Goal: Task Accomplishment & Management: Manage account settings

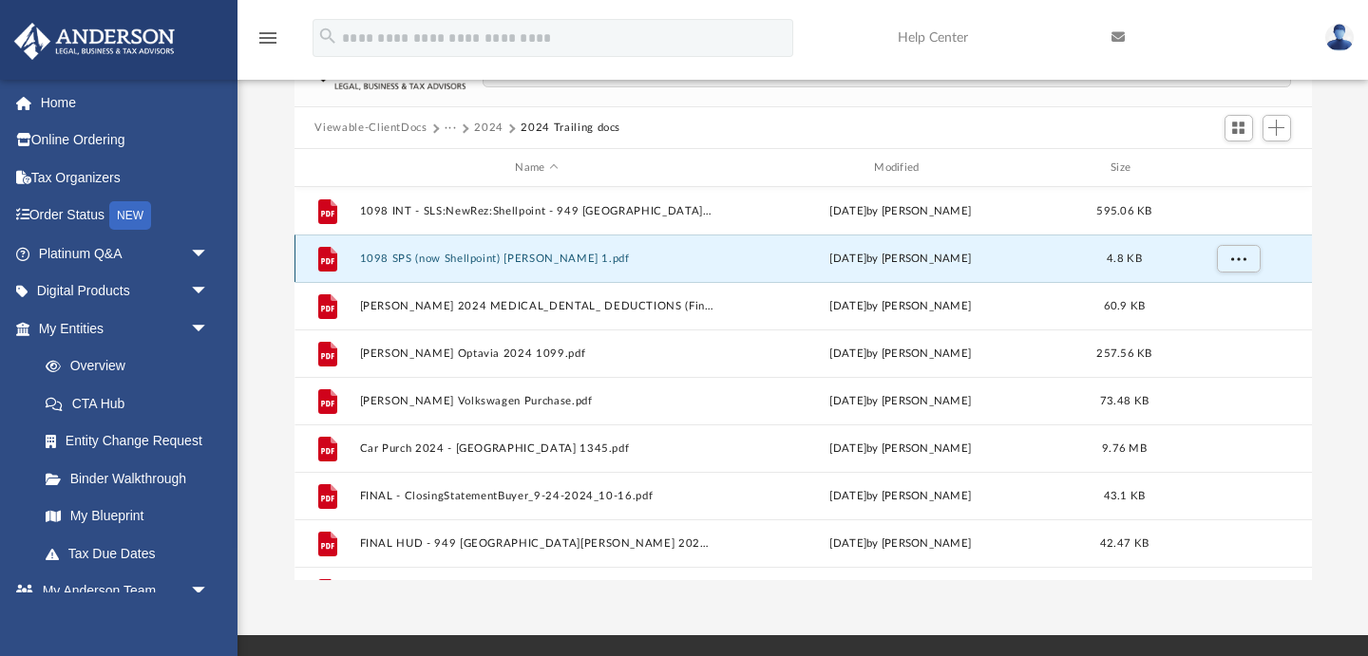
click at [324, 256] on icon "grid" at bounding box center [326, 259] width 19 height 25
click at [450, 258] on button "1098 SPS (now Shellpoint) [PERSON_NAME] 1.pdf" at bounding box center [536, 259] width 355 height 12
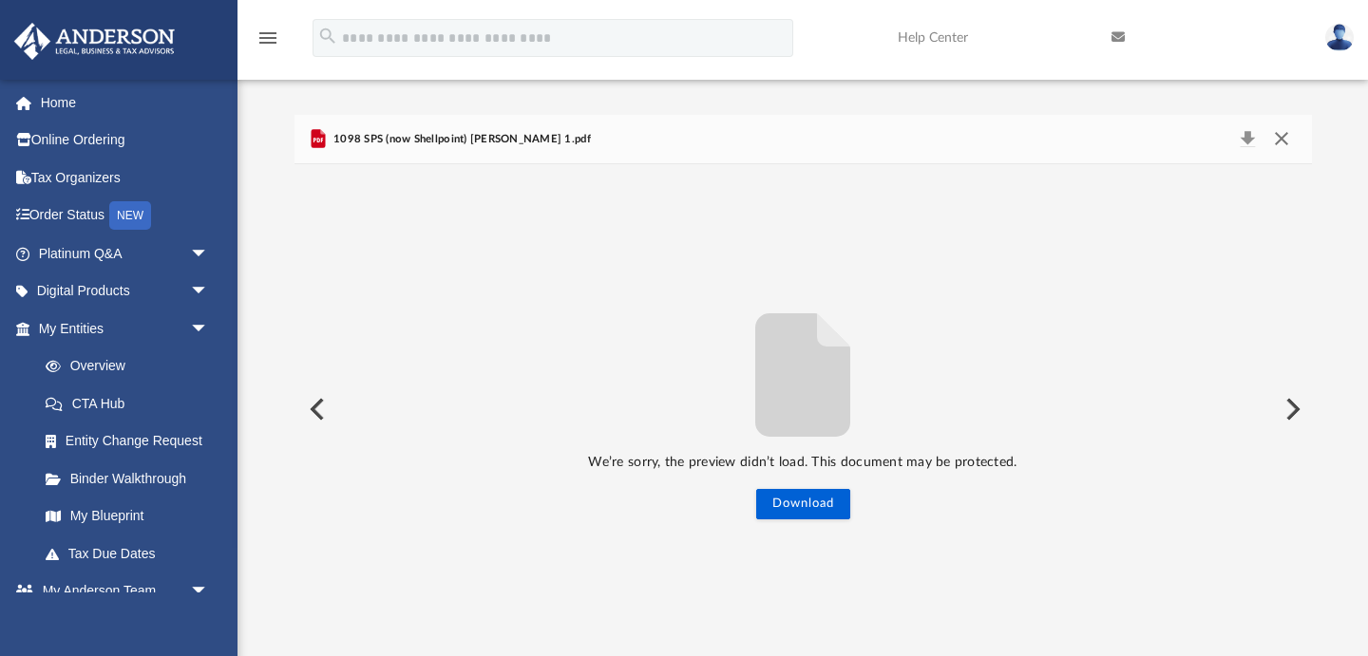
click at [1282, 139] on button "Close" at bounding box center [1281, 139] width 34 height 27
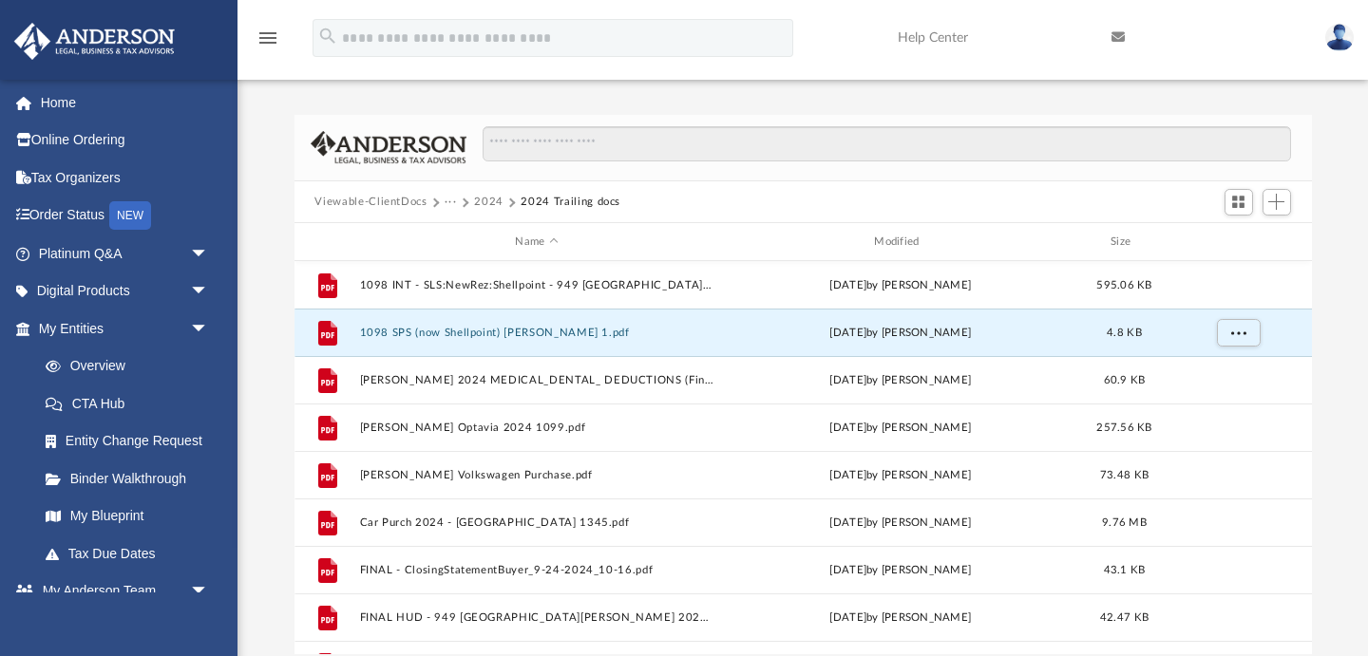
click at [487, 199] on button "2024" at bounding box center [488, 202] width 29 height 17
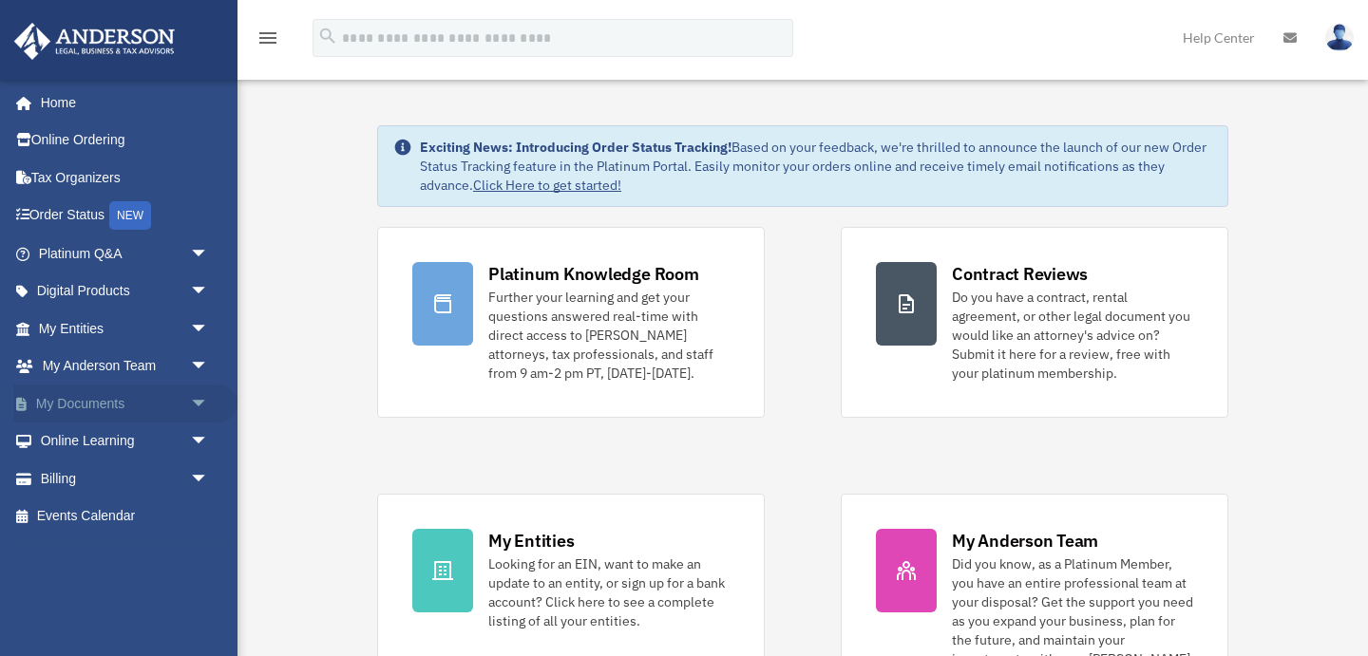
click at [196, 397] on span "arrow_drop_down" at bounding box center [209, 404] width 38 height 39
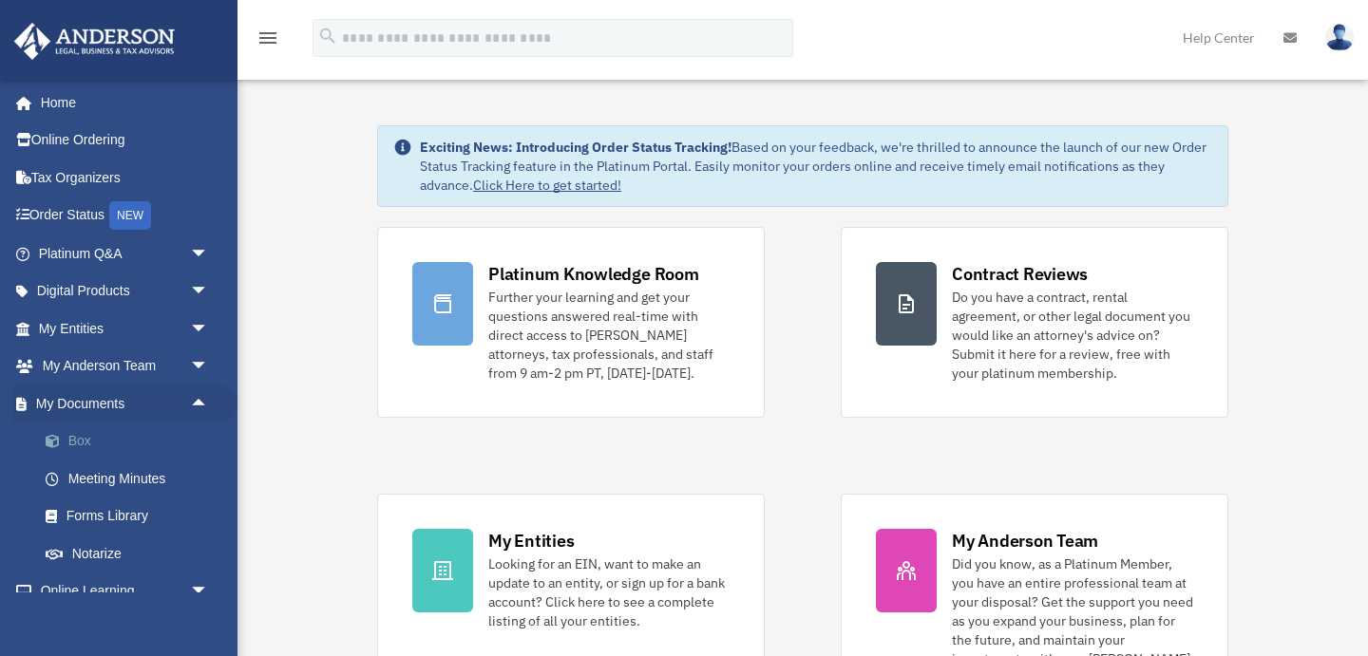
click at [137, 429] on link "Box" at bounding box center [132, 442] width 211 height 38
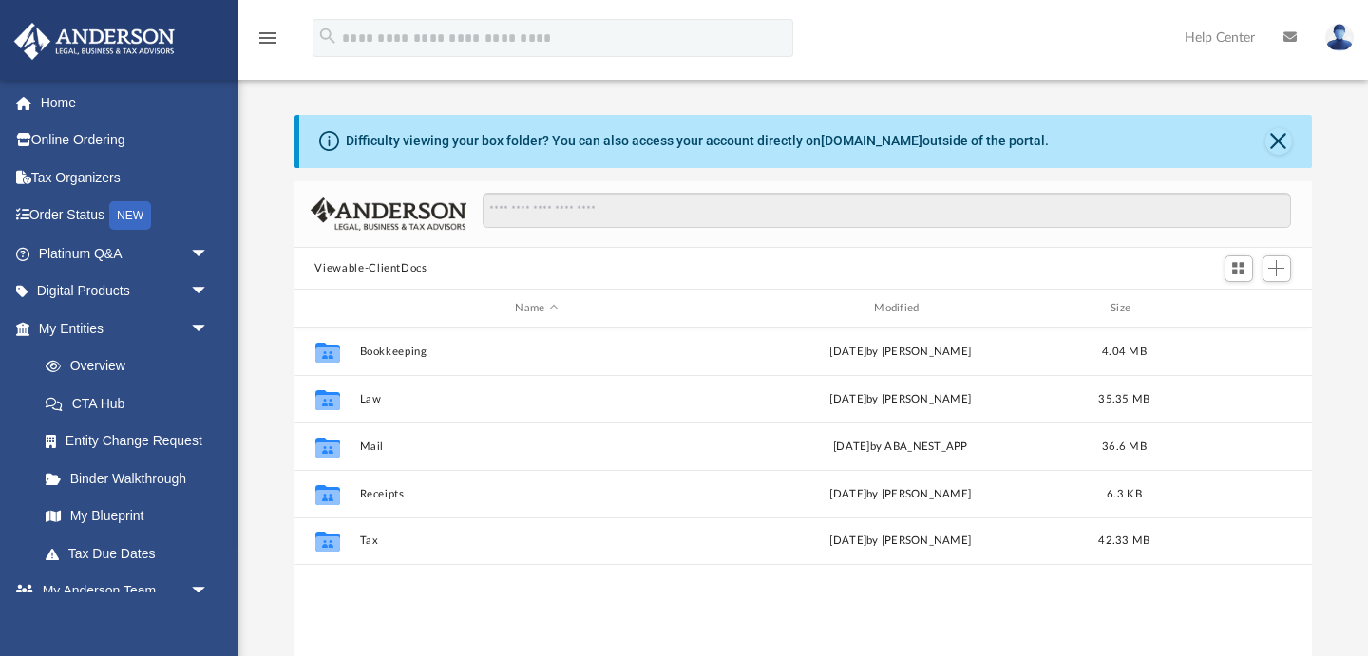
scroll to position [431, 1017]
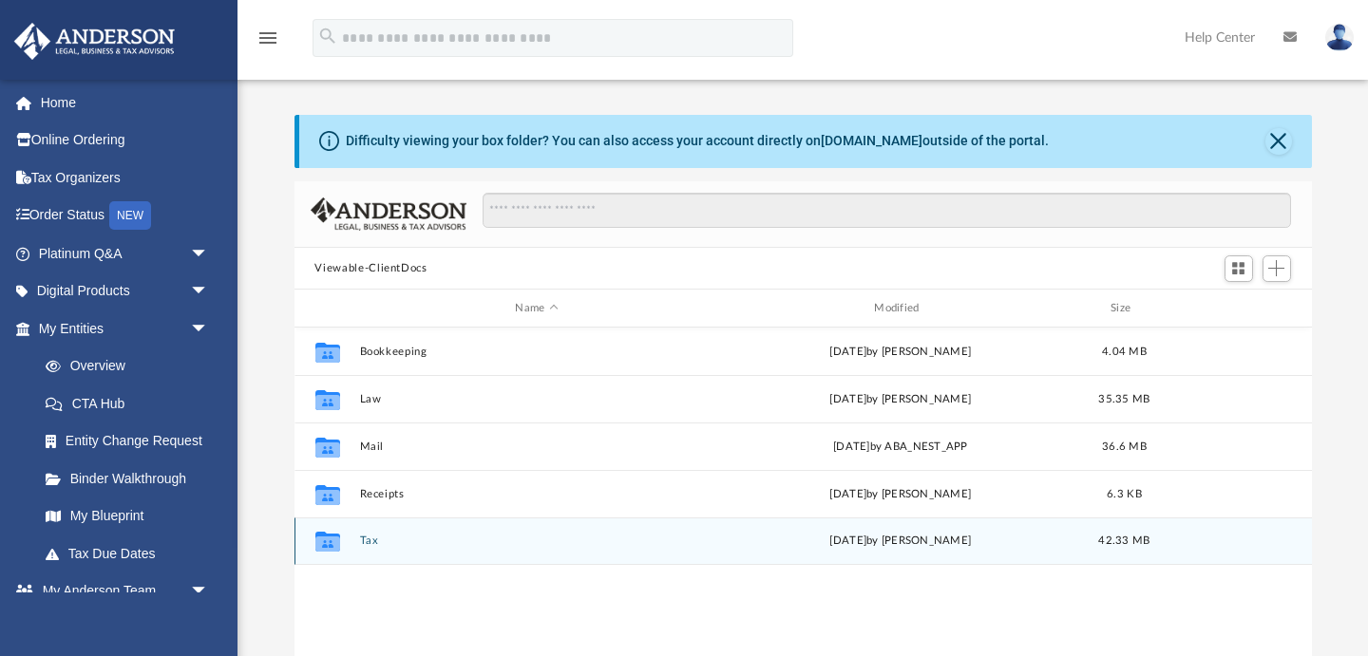
click at [368, 539] on button "Tax" at bounding box center [536, 542] width 355 height 12
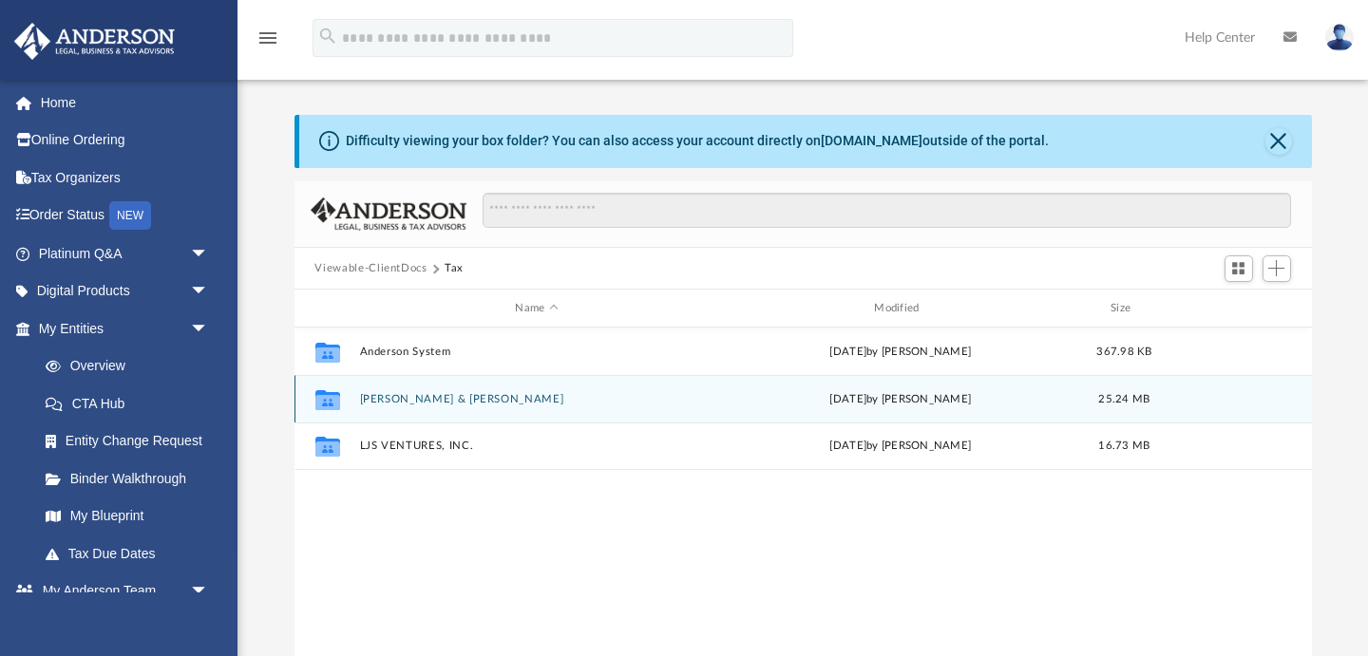
click at [411, 396] on button "[PERSON_NAME] & [PERSON_NAME]" at bounding box center [536, 399] width 355 height 12
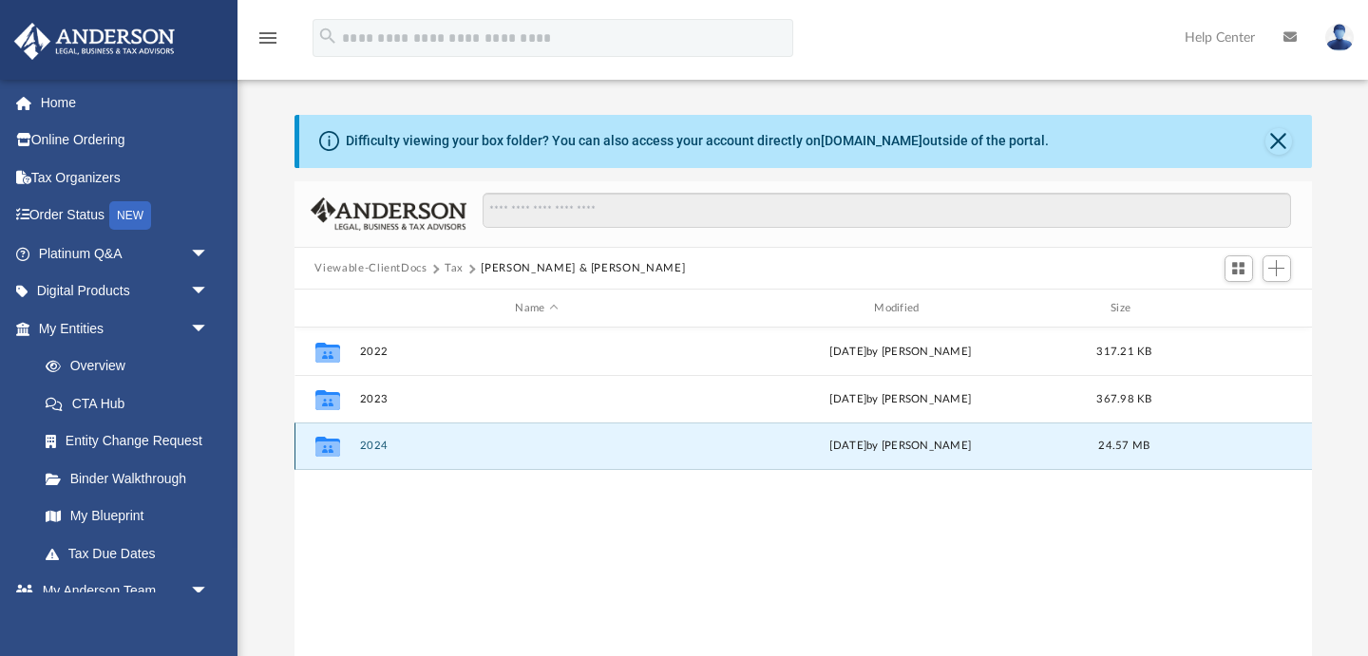
click at [443, 443] on button "2024" at bounding box center [536, 447] width 355 height 12
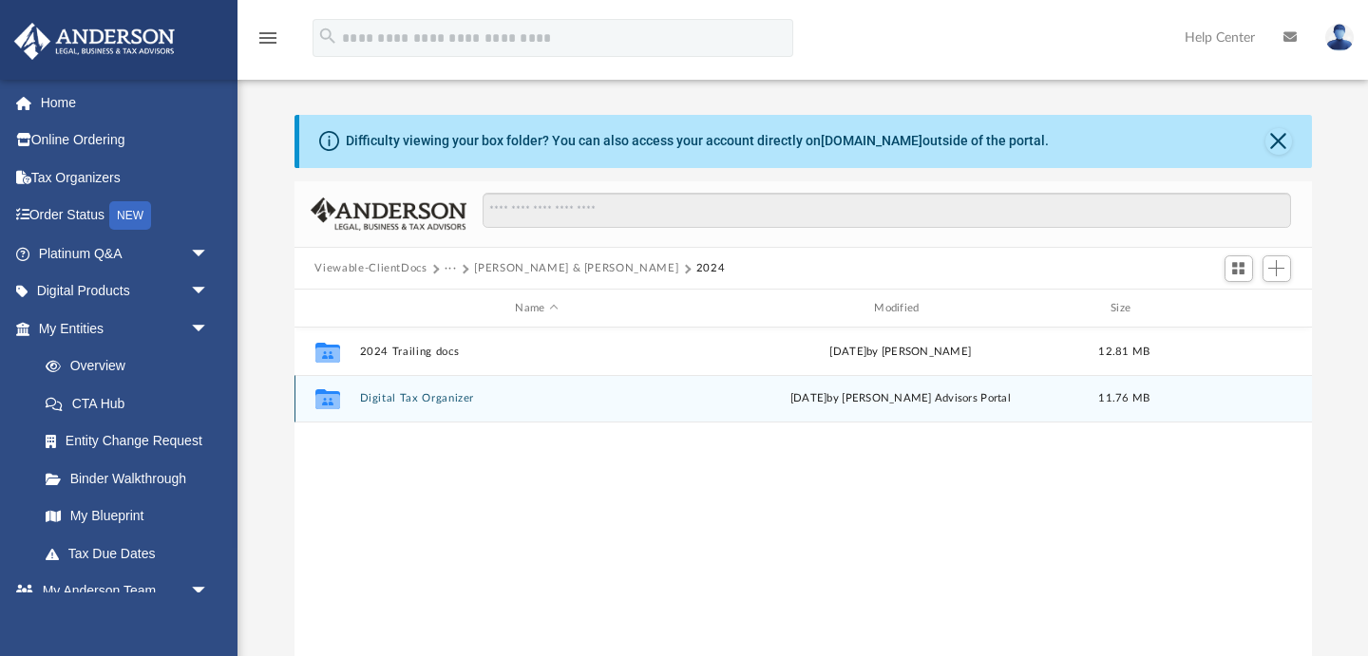
click at [438, 401] on button "Digital Tax Organizer" at bounding box center [536, 399] width 355 height 12
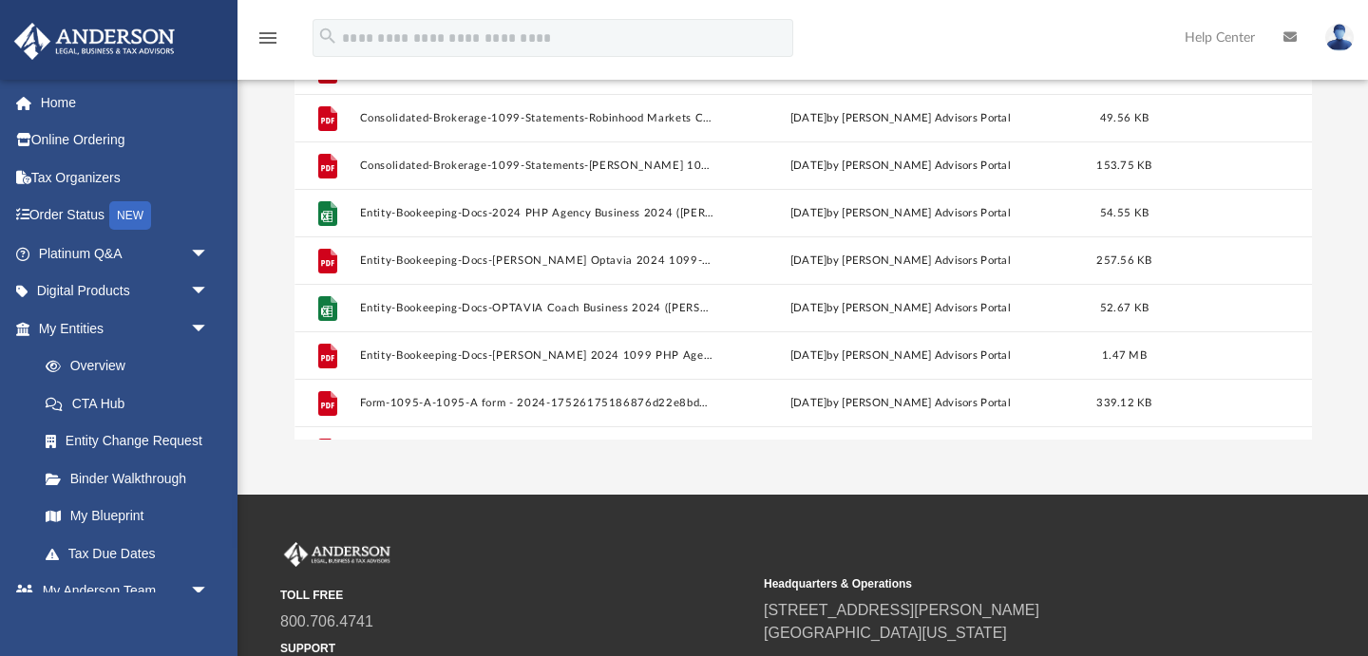
scroll to position [0, 0]
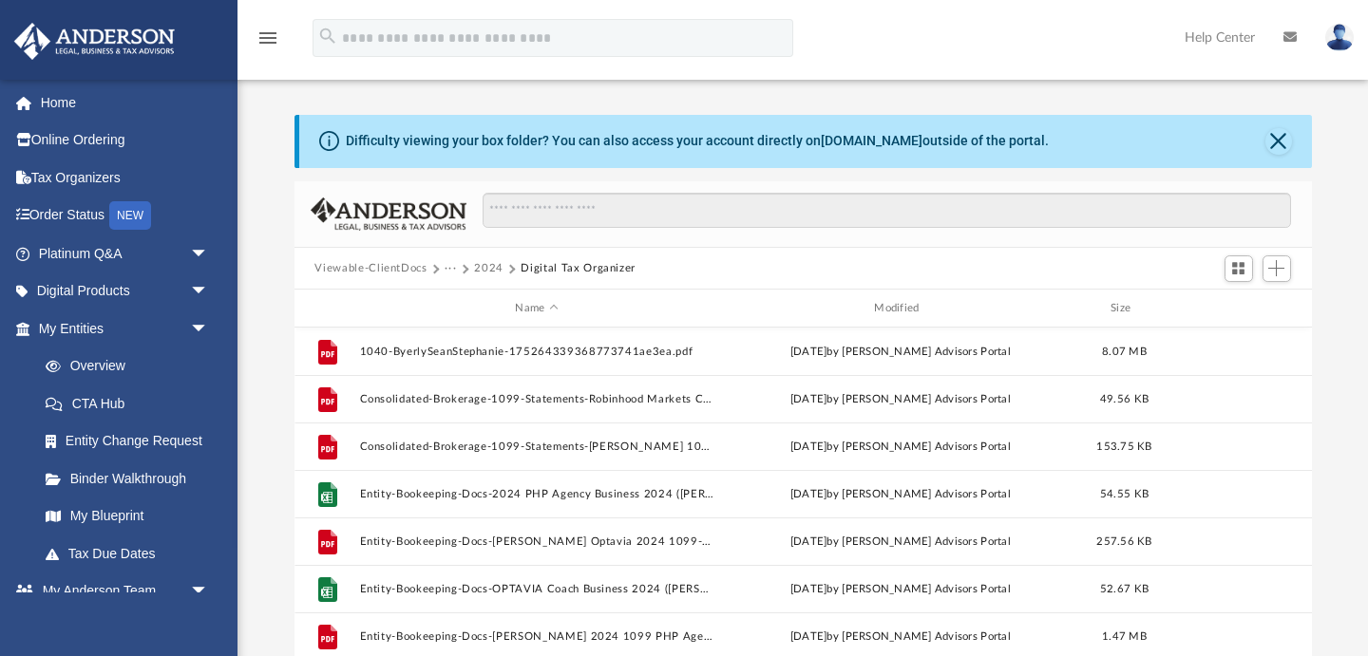
click at [495, 270] on button "2024" at bounding box center [488, 268] width 29 height 17
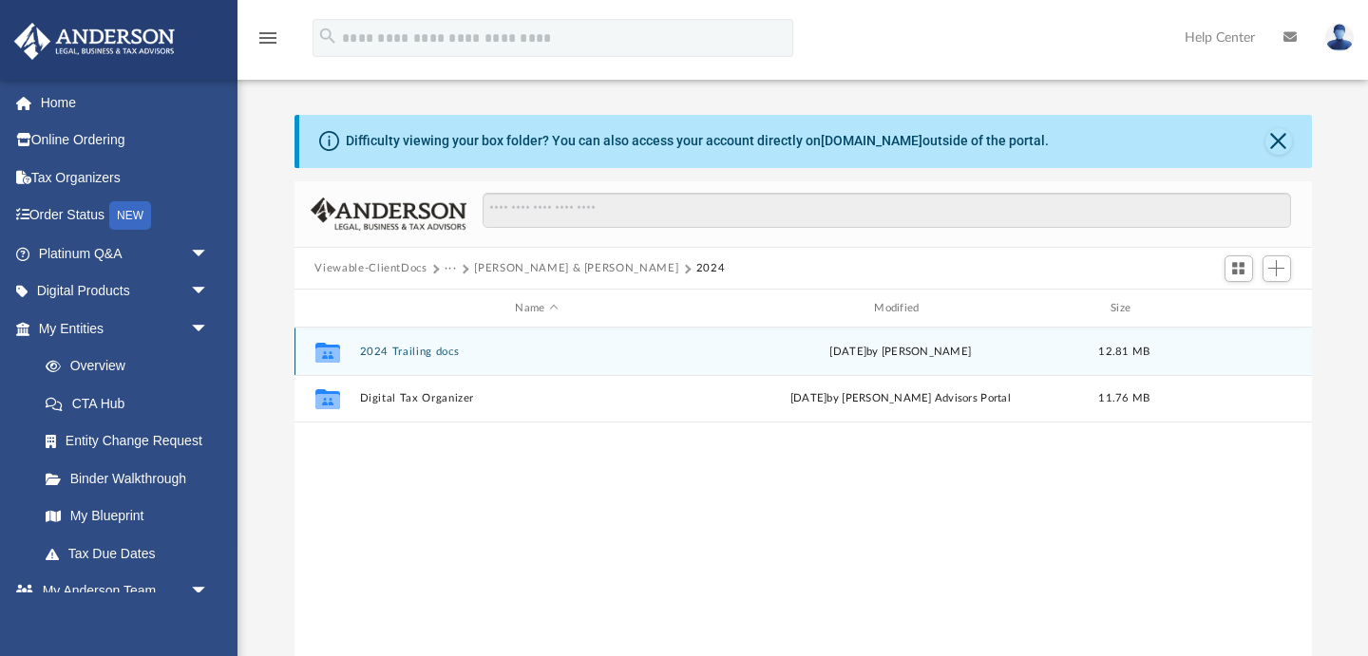
click at [428, 353] on button "2024 Trailing docs" at bounding box center [536, 352] width 355 height 12
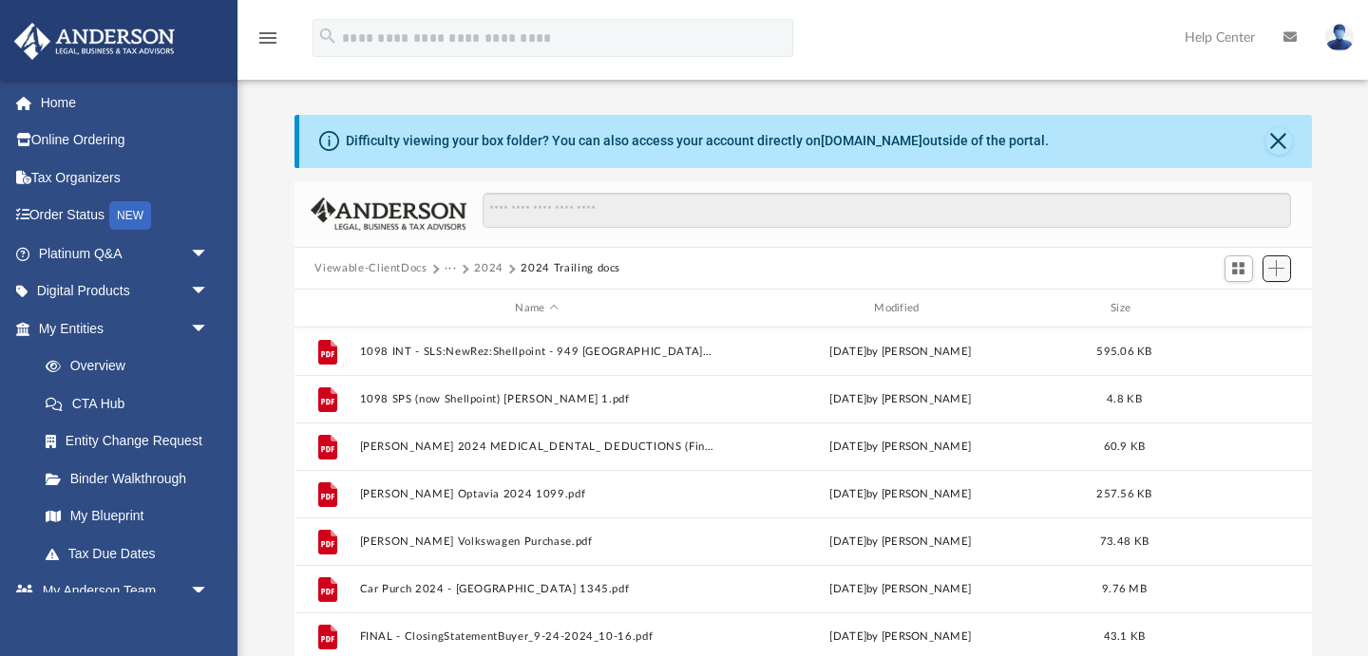
click at [1278, 266] on span "Add" at bounding box center [1276, 268] width 16 height 16
click at [1240, 308] on li "Upload" at bounding box center [1249, 306] width 61 height 20
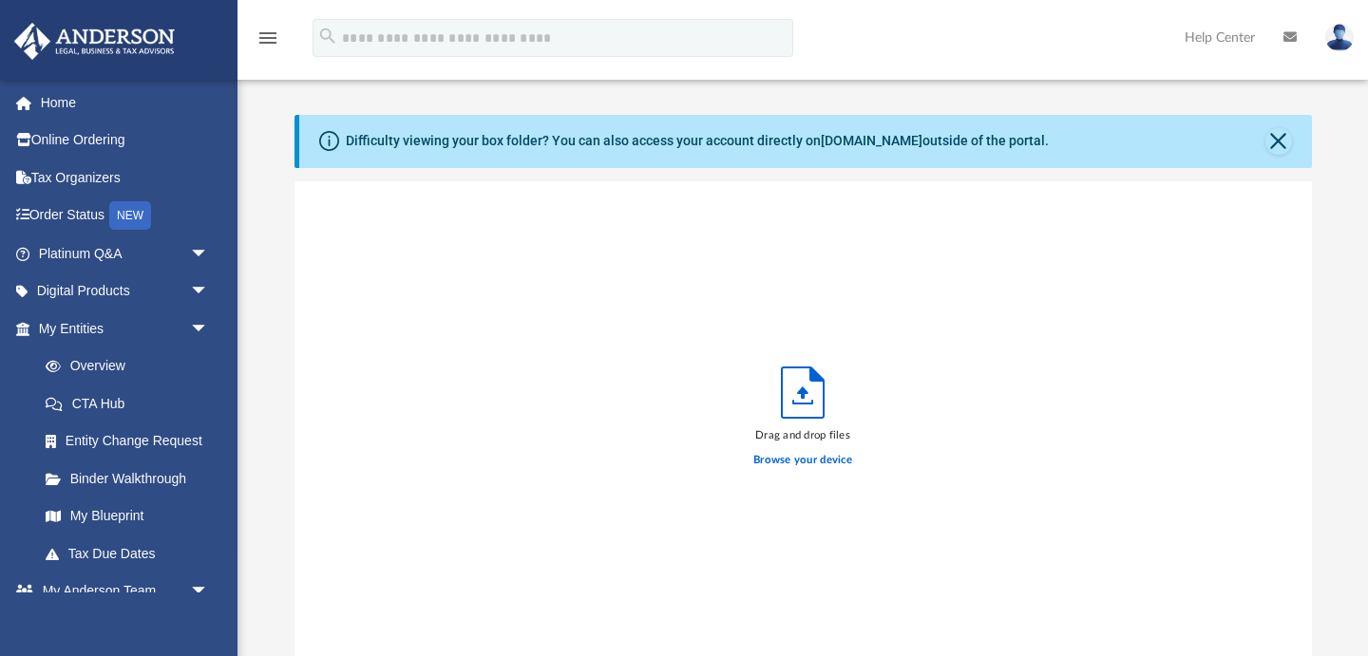
scroll to position [482, 1017]
click at [810, 463] on label "Browse your device" at bounding box center [802, 460] width 99 height 17
click at [0, 0] on input "Browse your device" at bounding box center [0, 0] width 0 height 0
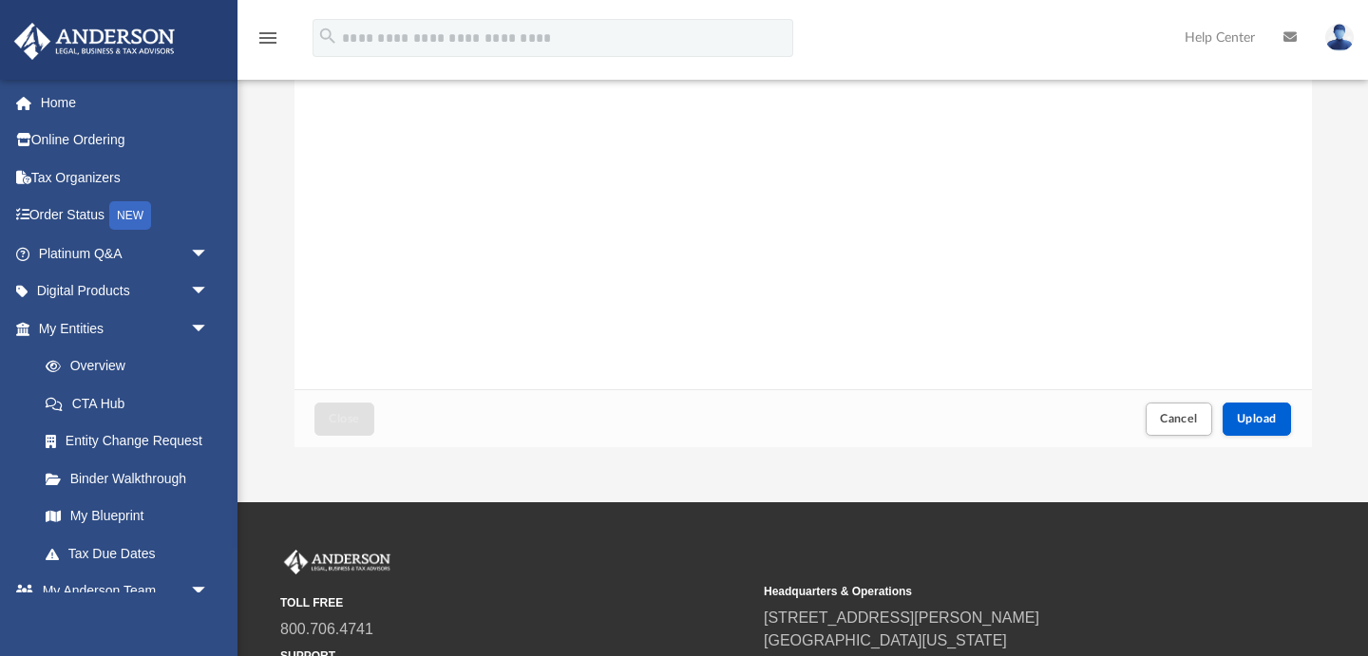
scroll to position [305, 0]
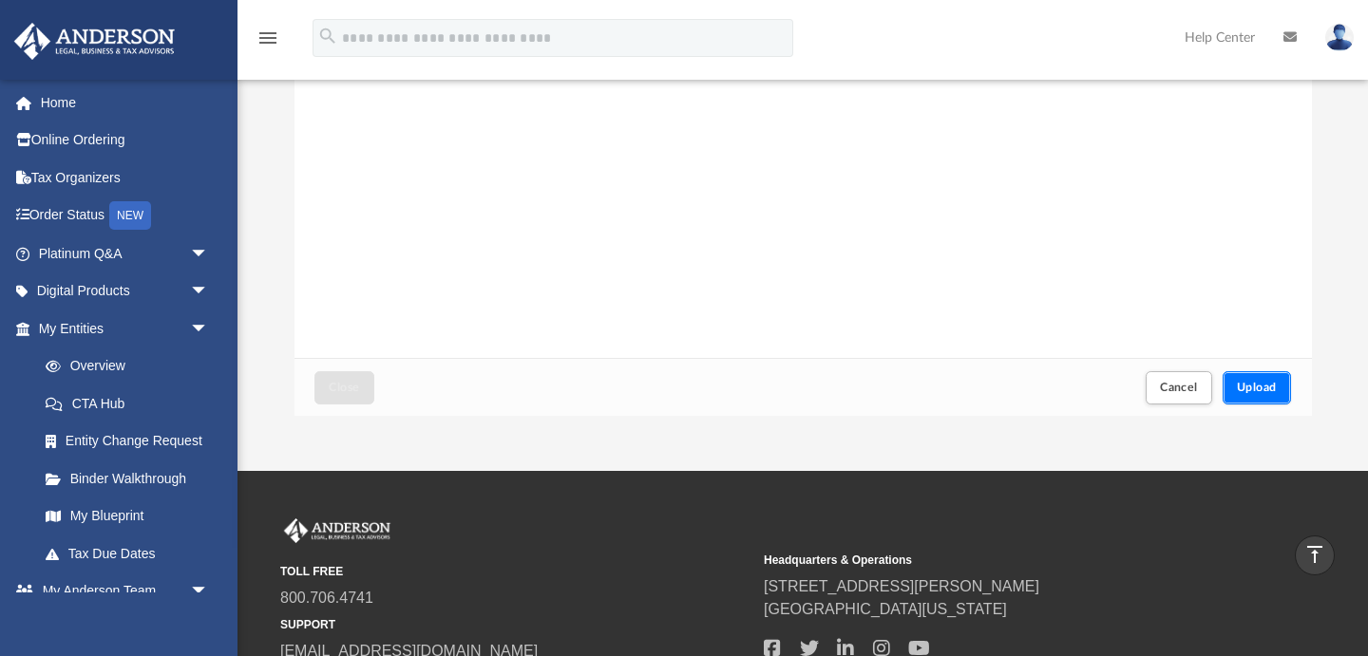
click at [1260, 384] on span "Upload" at bounding box center [1257, 387] width 40 height 11
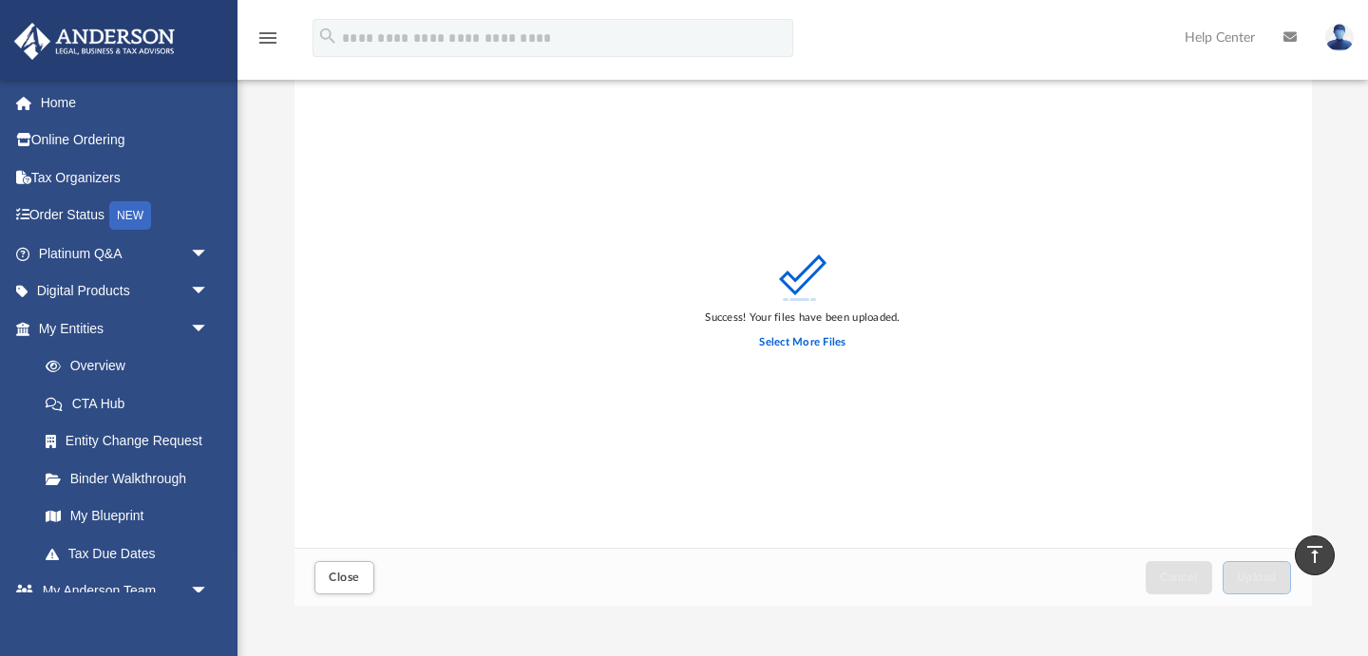
scroll to position [0, 0]
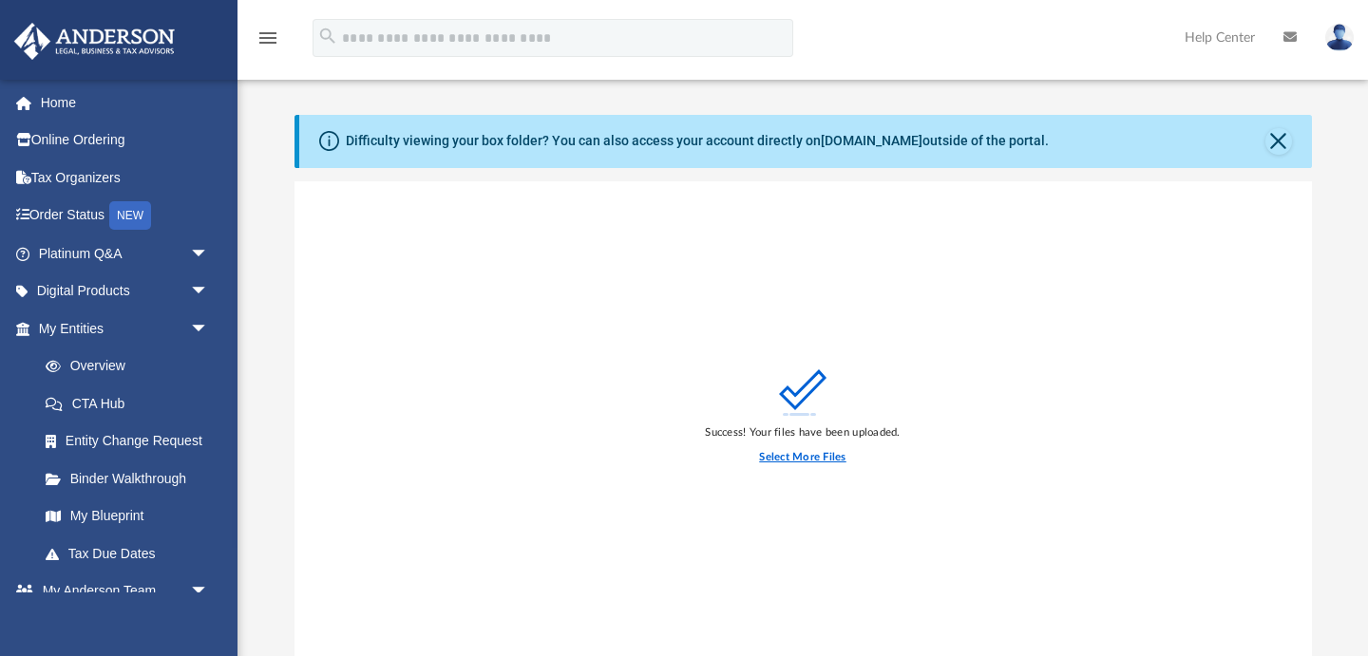
click at [782, 458] on label "Select More Files" at bounding box center [802, 457] width 86 height 17
click at [0, 0] on input "Select More Files" at bounding box center [0, 0] width 0 height 0
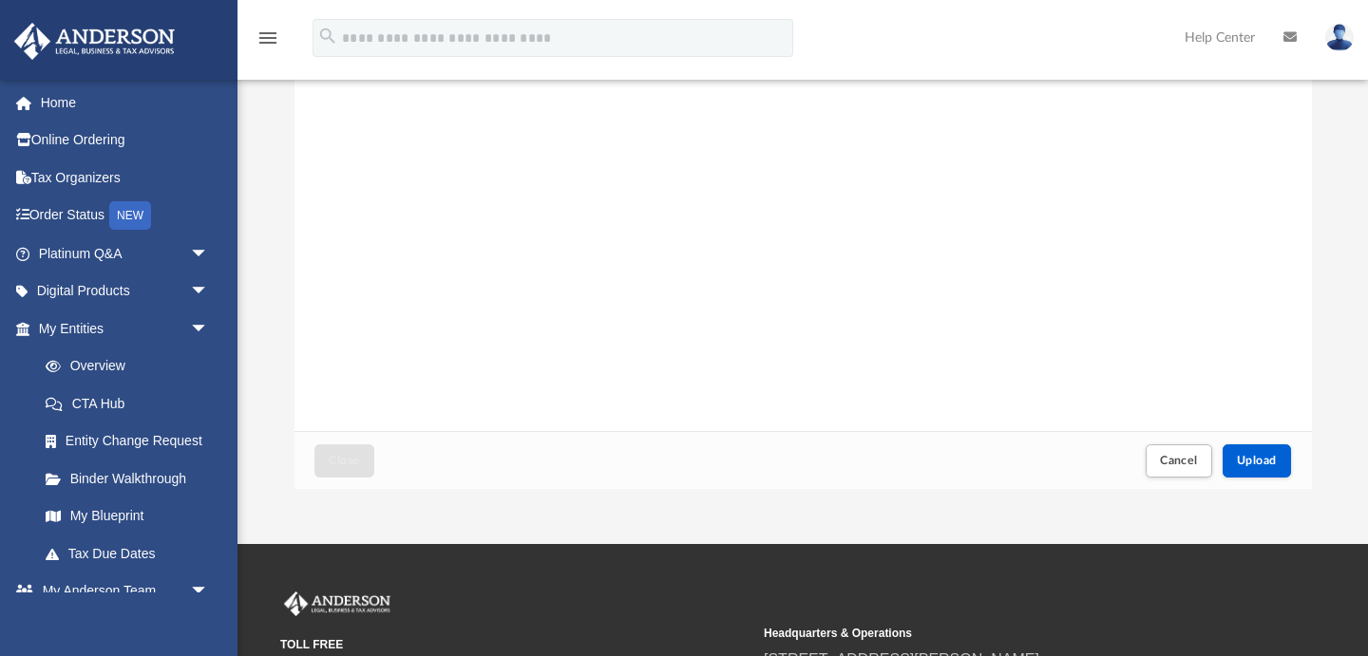
scroll to position [240, 0]
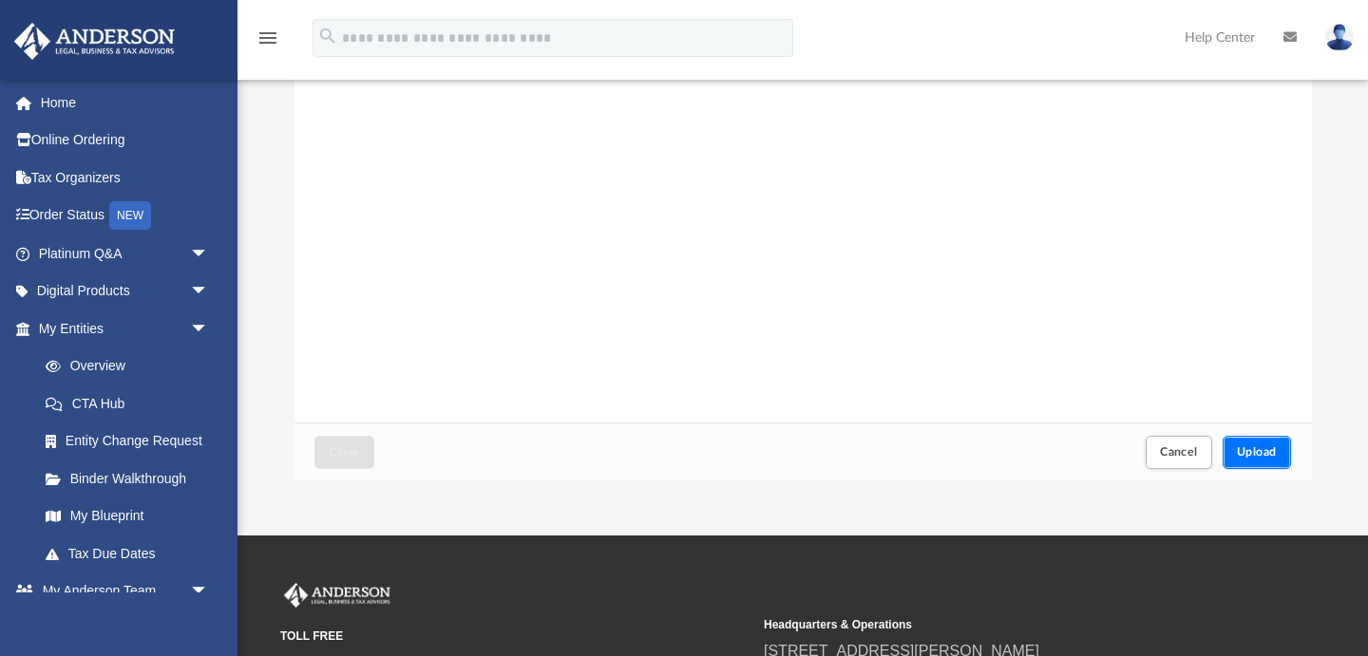
click at [1260, 458] on span "Upload" at bounding box center [1257, 451] width 40 height 11
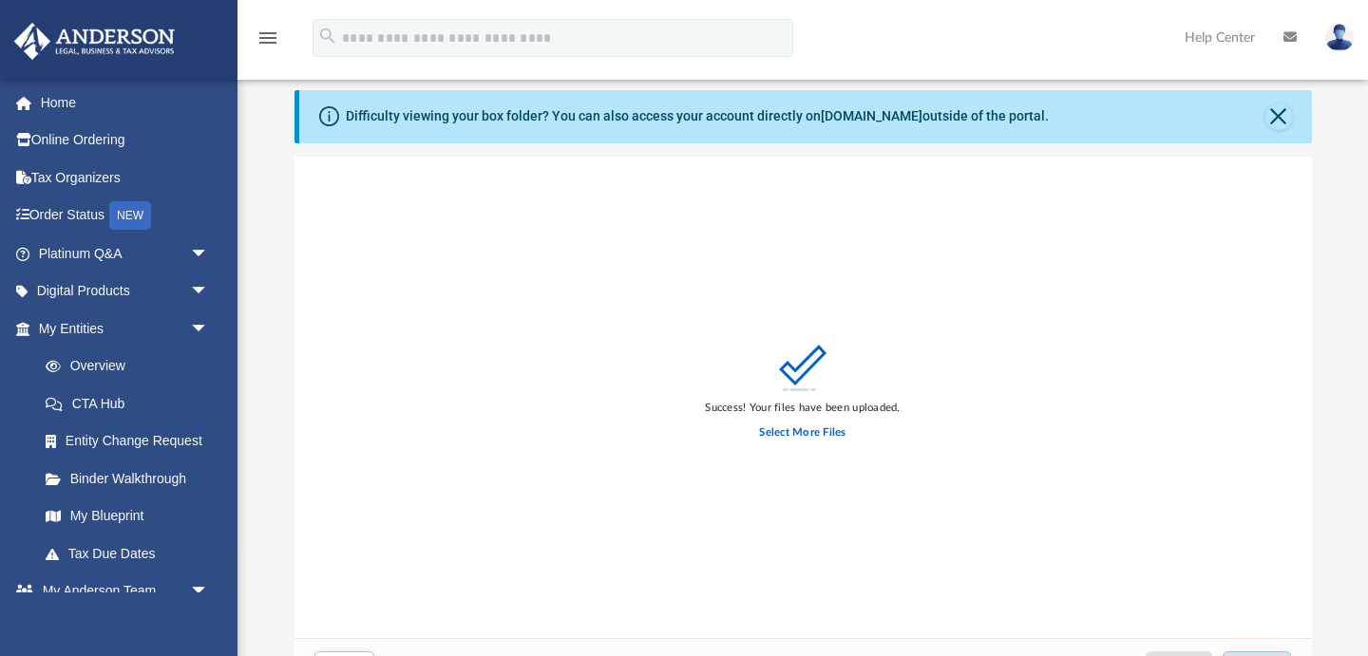
scroll to position [0, 0]
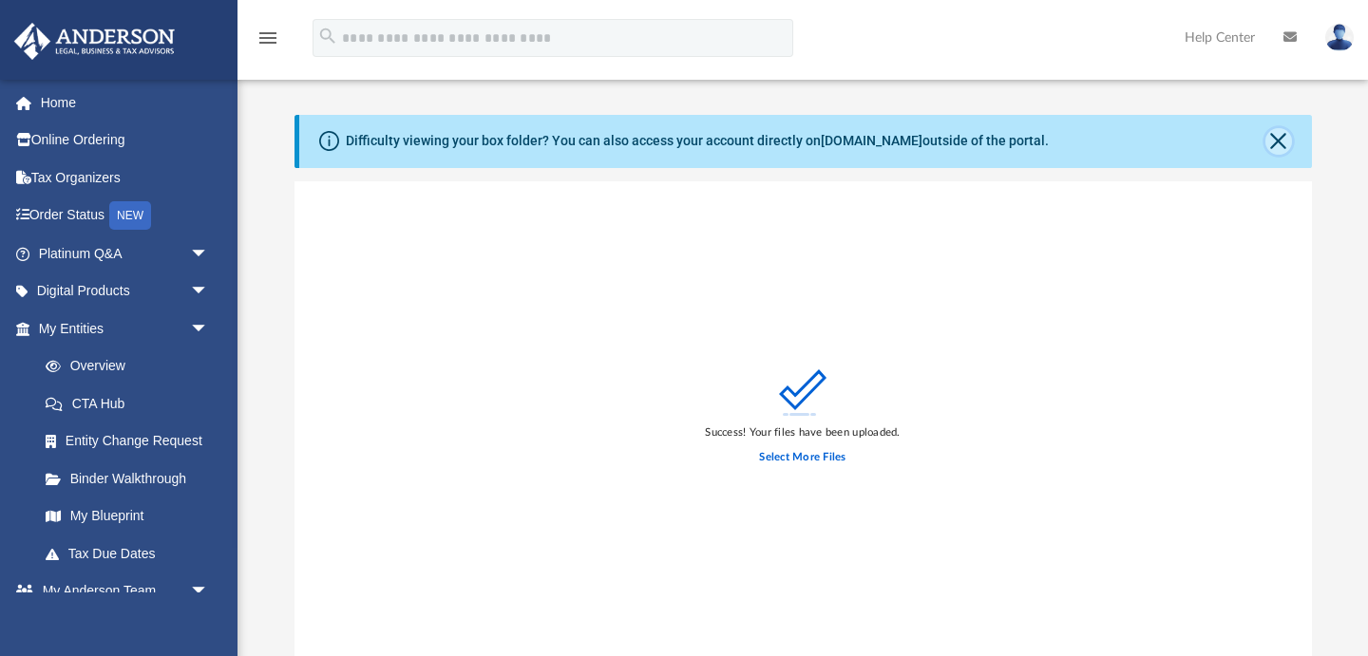
click at [1281, 144] on button "Close" at bounding box center [1278, 141] width 27 height 27
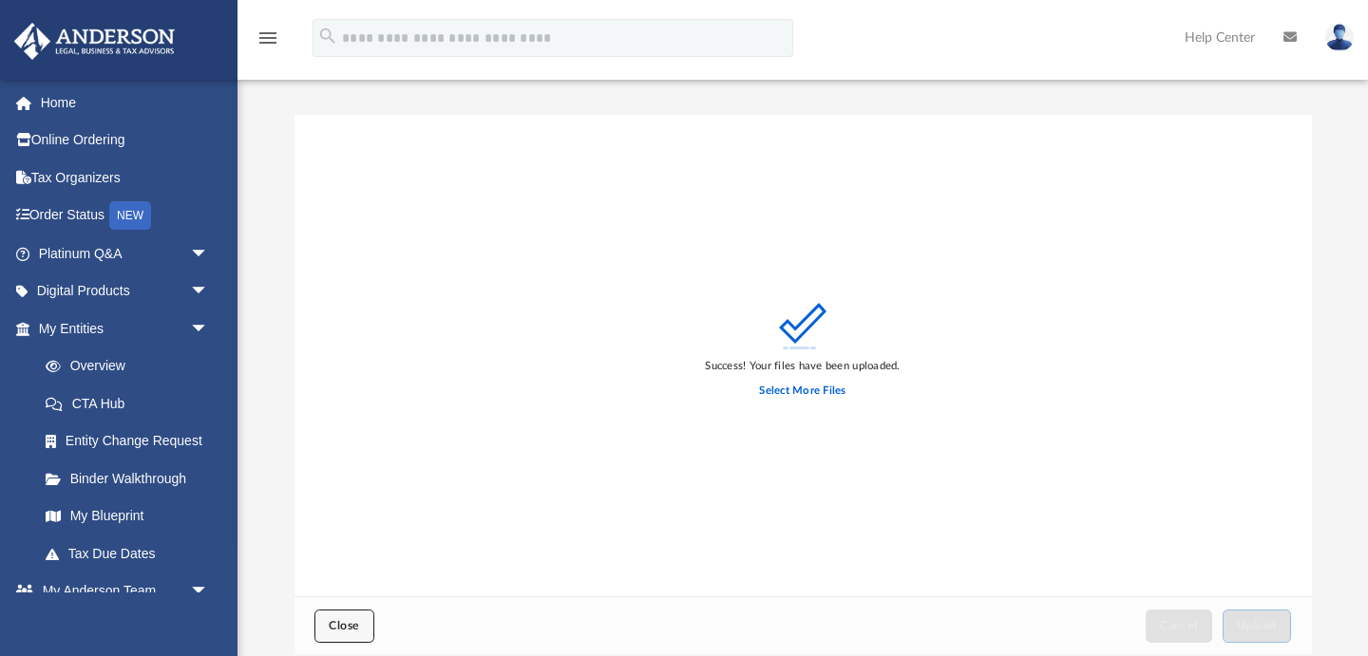
click at [346, 622] on span "Close" at bounding box center [344, 625] width 30 height 11
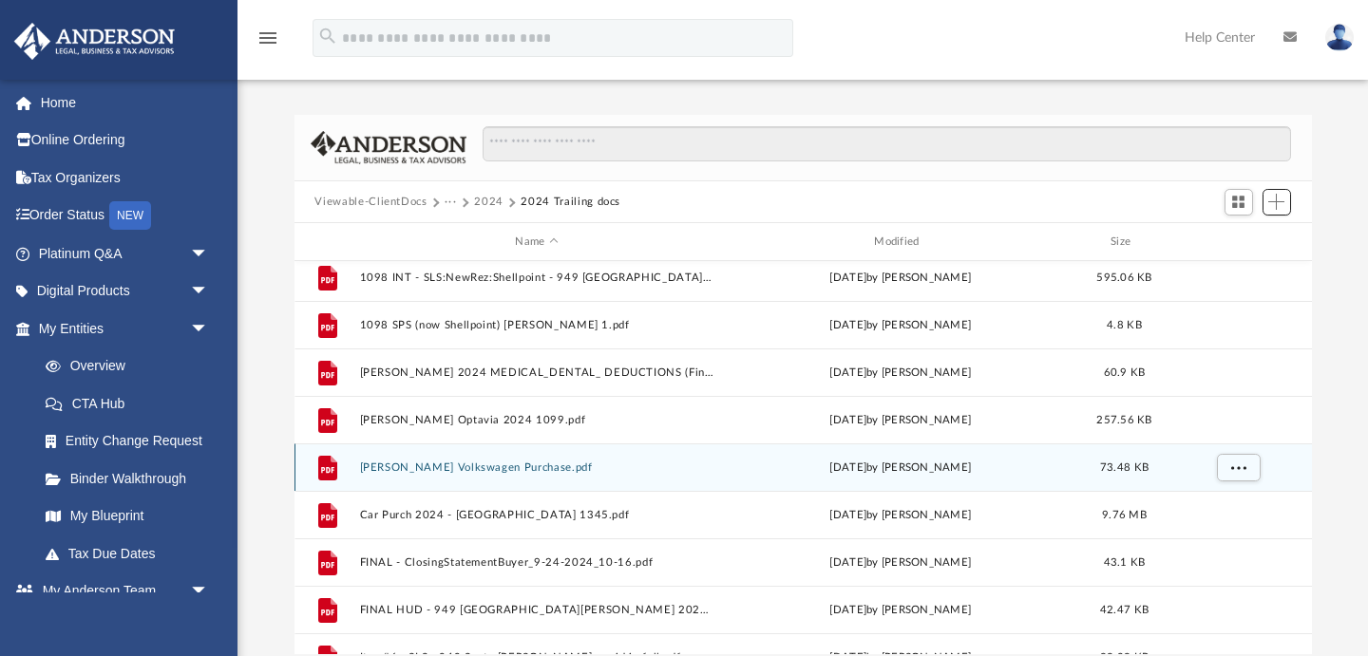
scroll to position [4, 0]
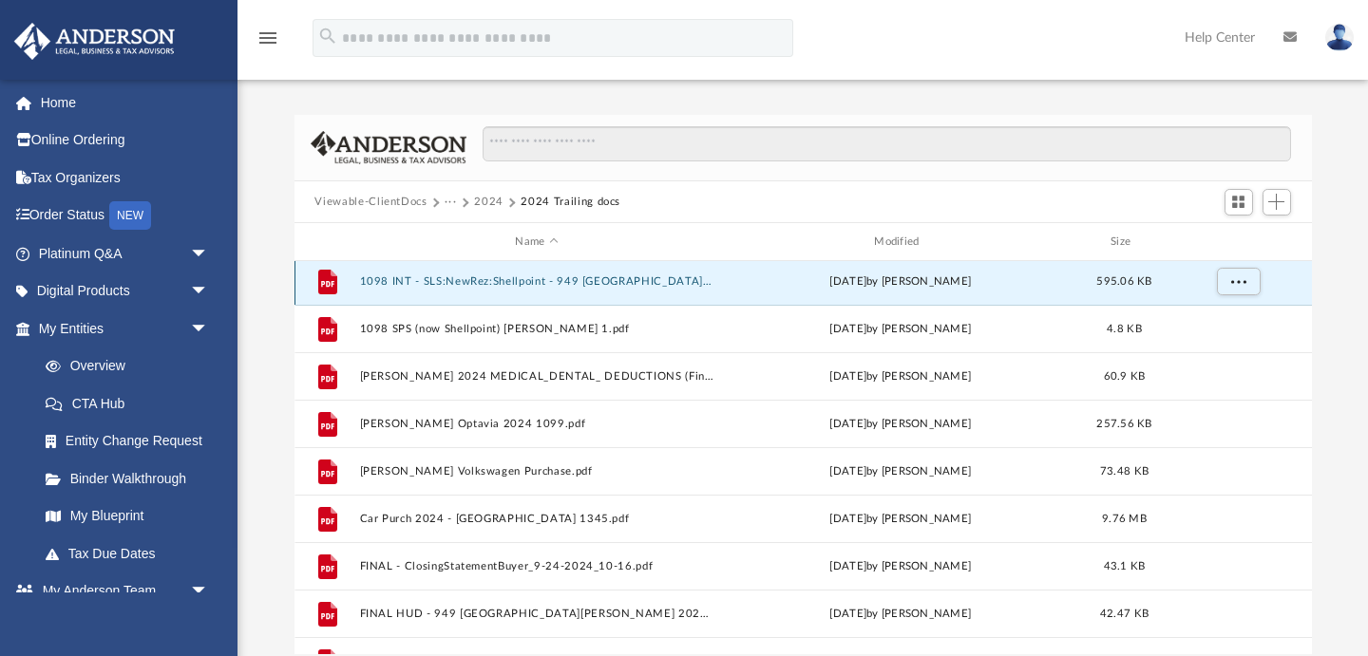
click at [461, 277] on button "1098 INT - SLS:NewRez:Shellpoint - 949 [GEOGRAPHIC_DATA][PERSON_NAME] 2024.pdf" at bounding box center [536, 281] width 355 height 12
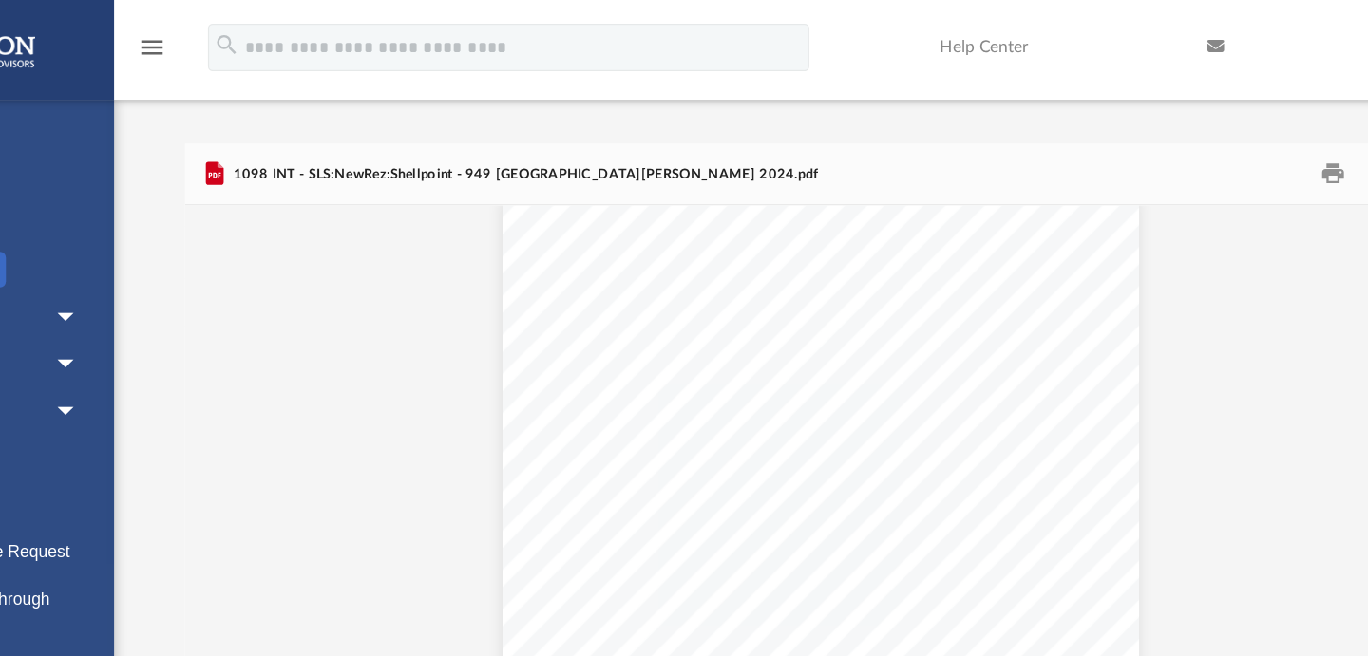
scroll to position [0, 0]
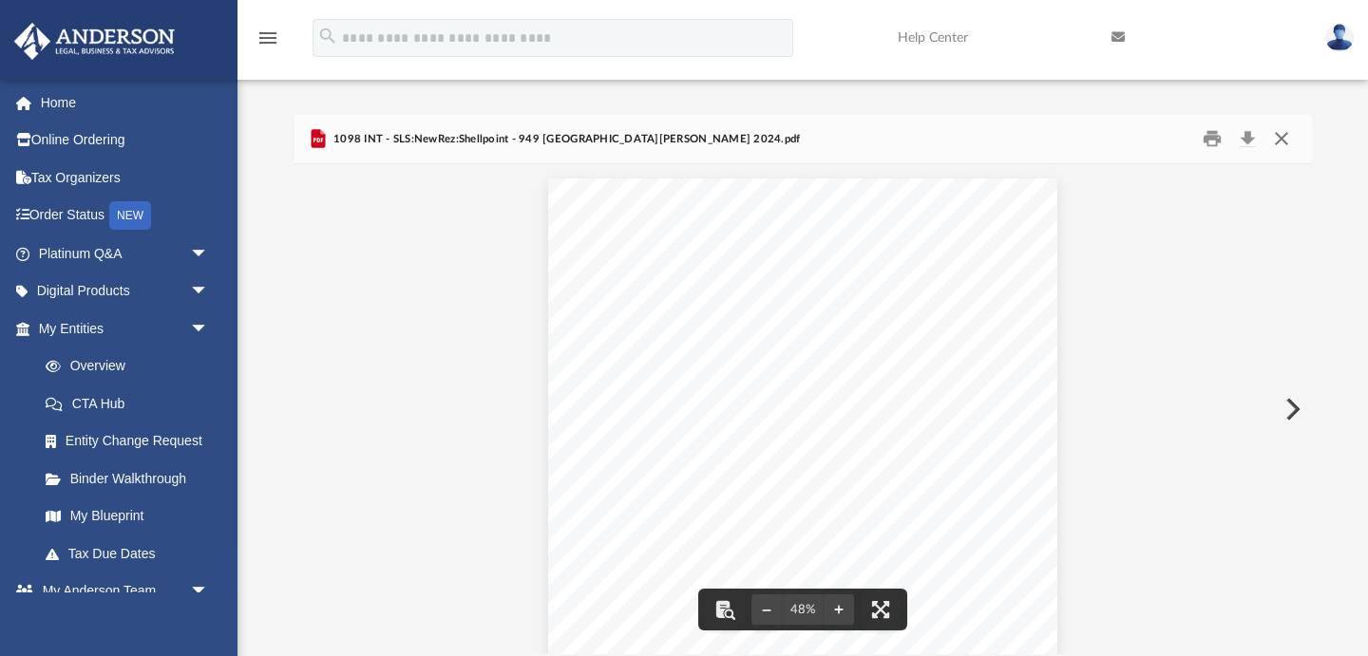
click at [1283, 139] on button "Close" at bounding box center [1281, 138] width 34 height 29
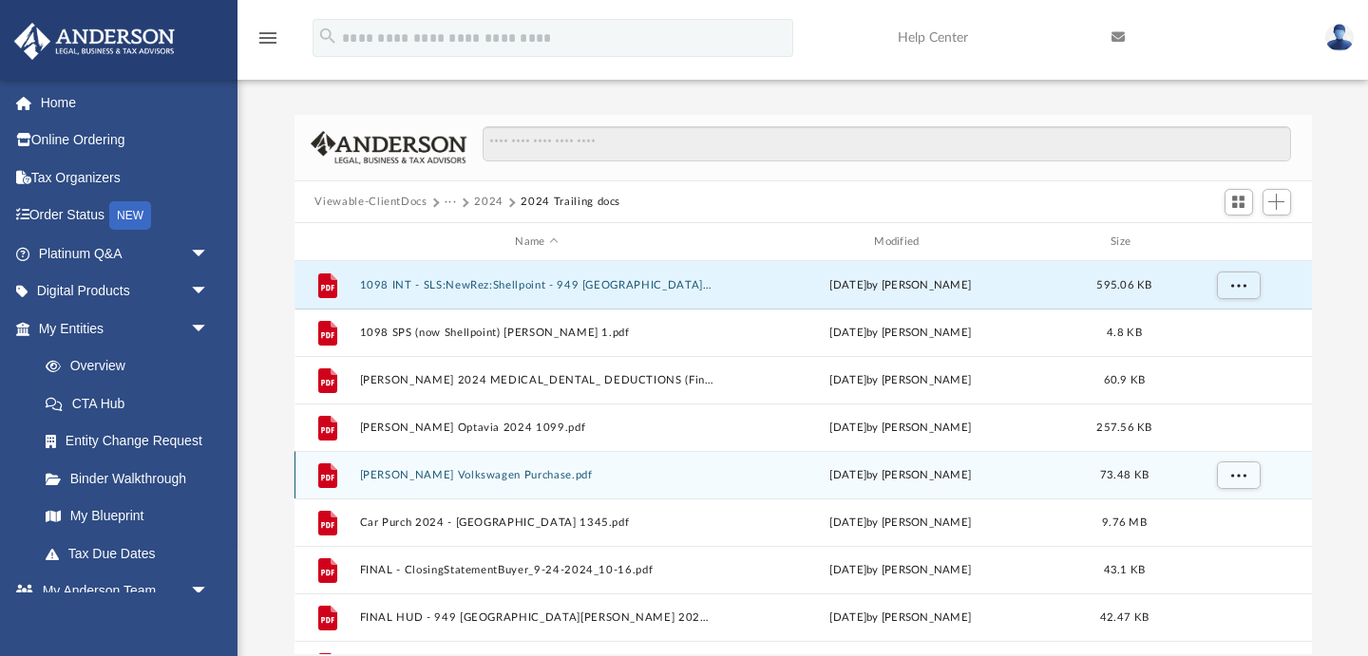
scroll to position [13, 0]
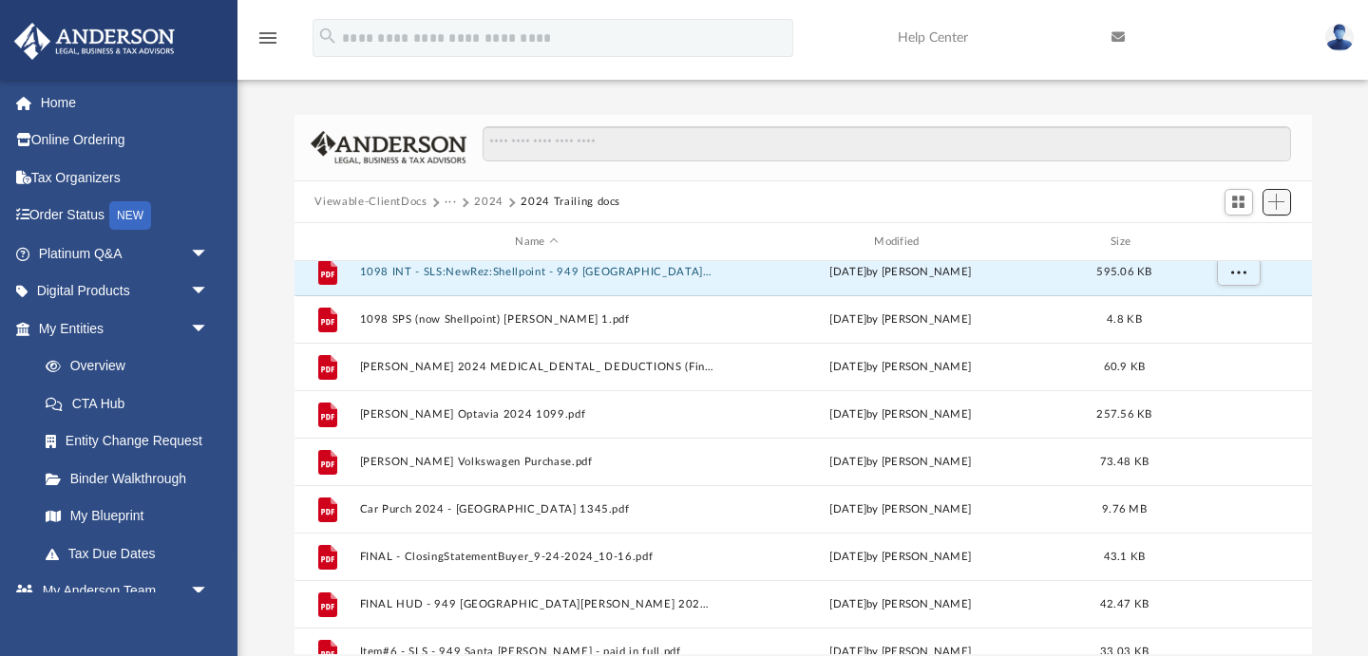
click at [1277, 201] on span "Add" at bounding box center [1276, 202] width 16 height 16
click at [1238, 238] on li "Upload" at bounding box center [1249, 240] width 61 height 20
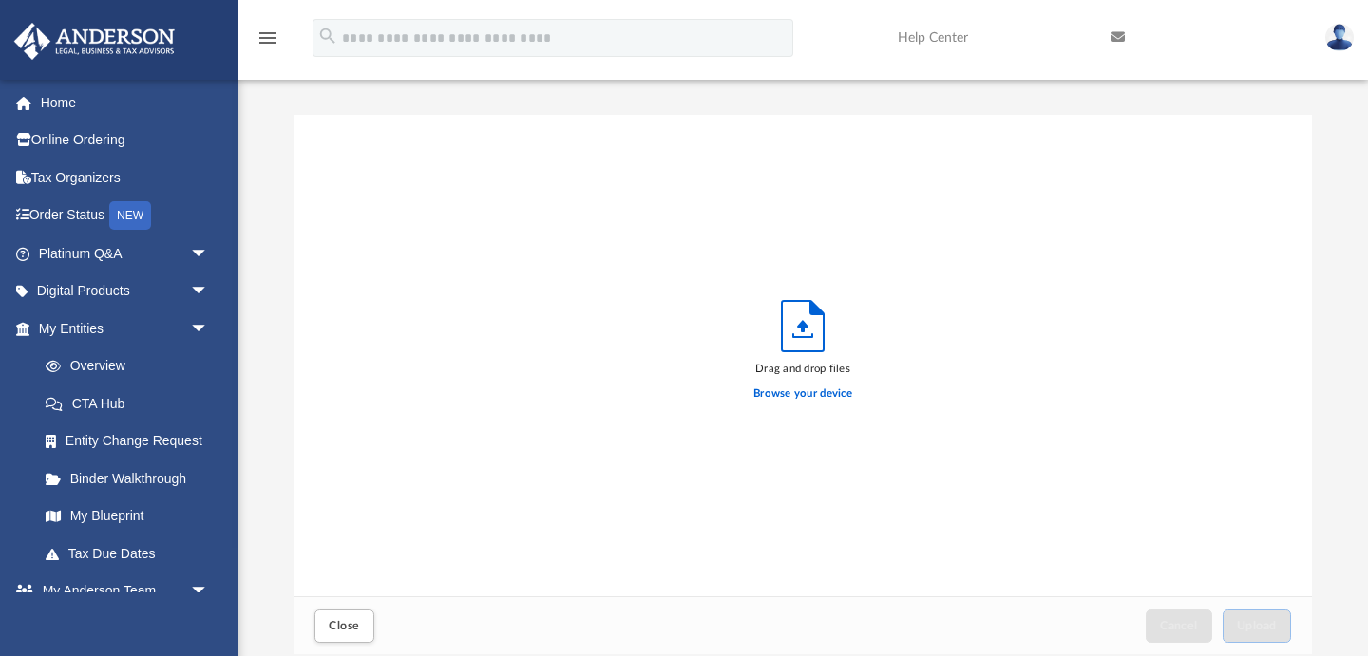
scroll to position [482, 1017]
click at [800, 391] on label "Browse your device" at bounding box center [802, 394] width 99 height 17
click at [0, 0] on input "Browse your device" at bounding box center [0, 0] width 0 height 0
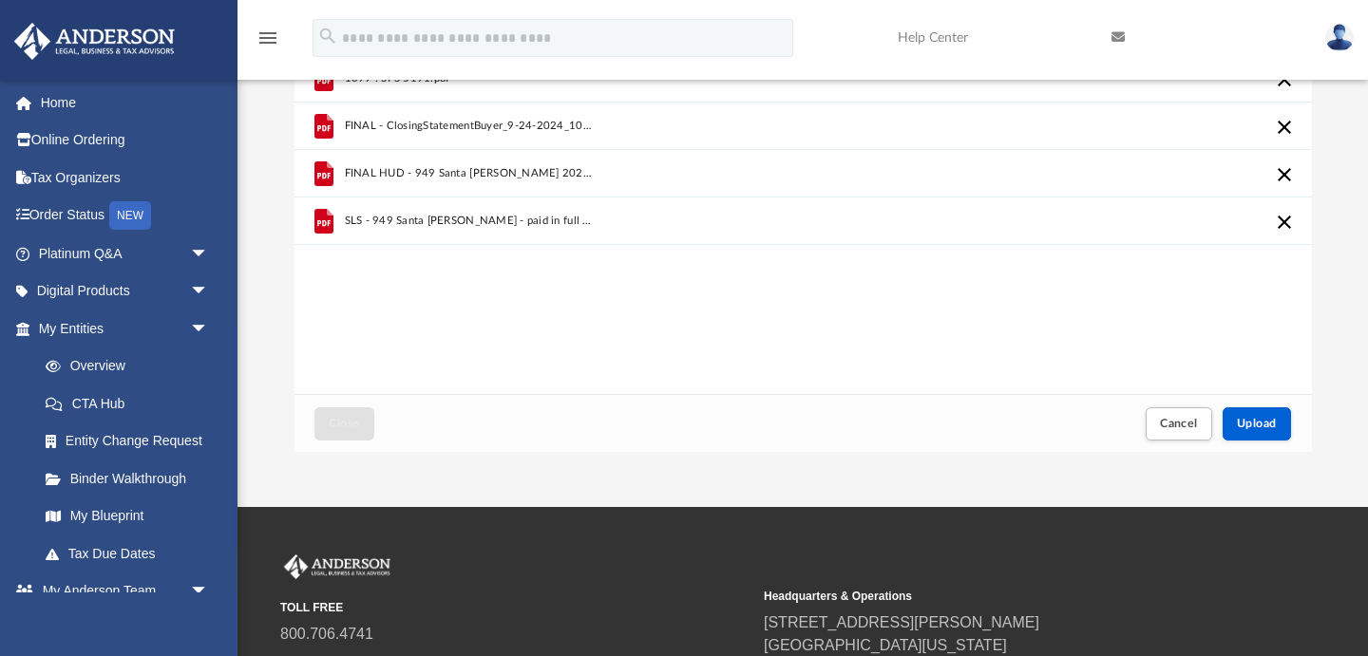
scroll to position [221, 0]
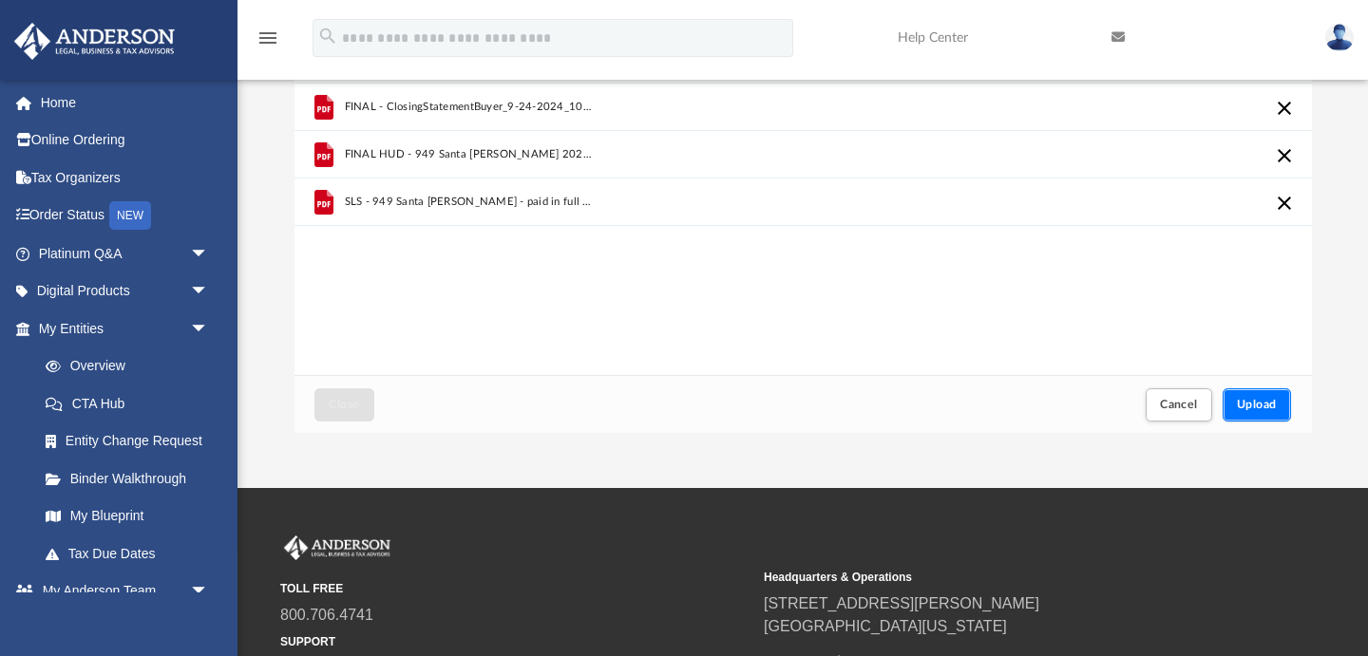
click at [1260, 410] on span "Upload" at bounding box center [1257, 404] width 40 height 11
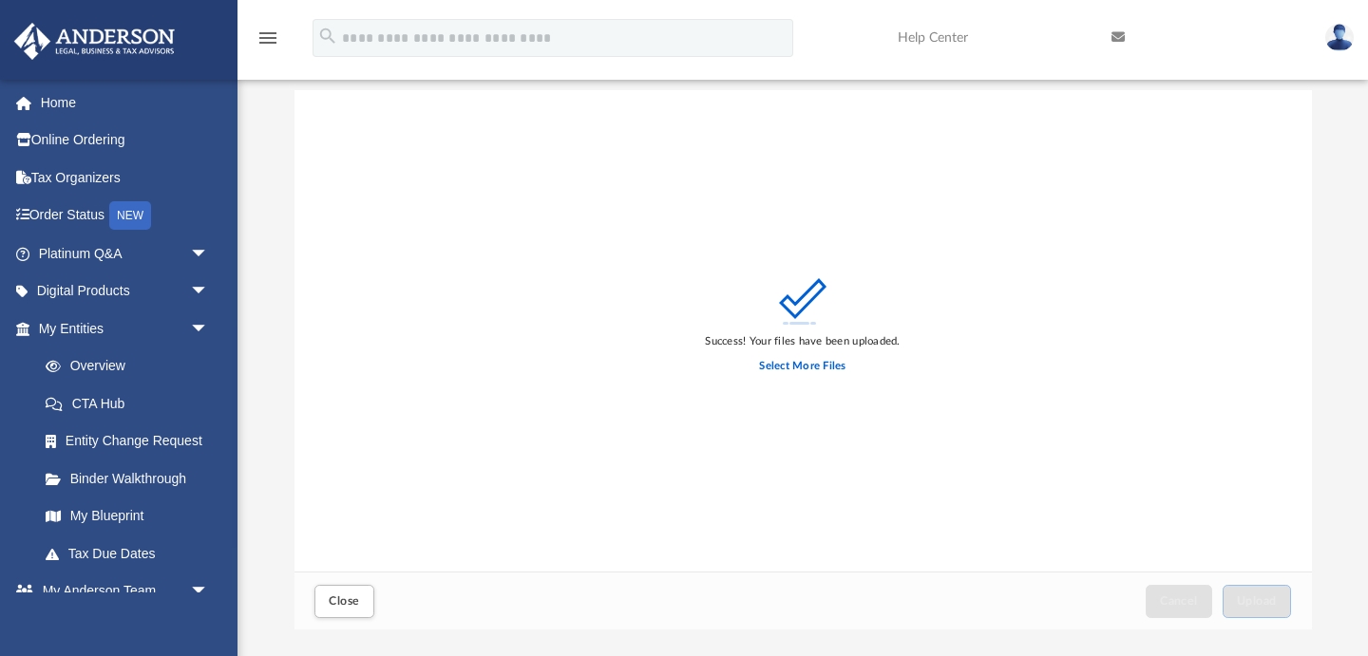
scroll to position [62, 0]
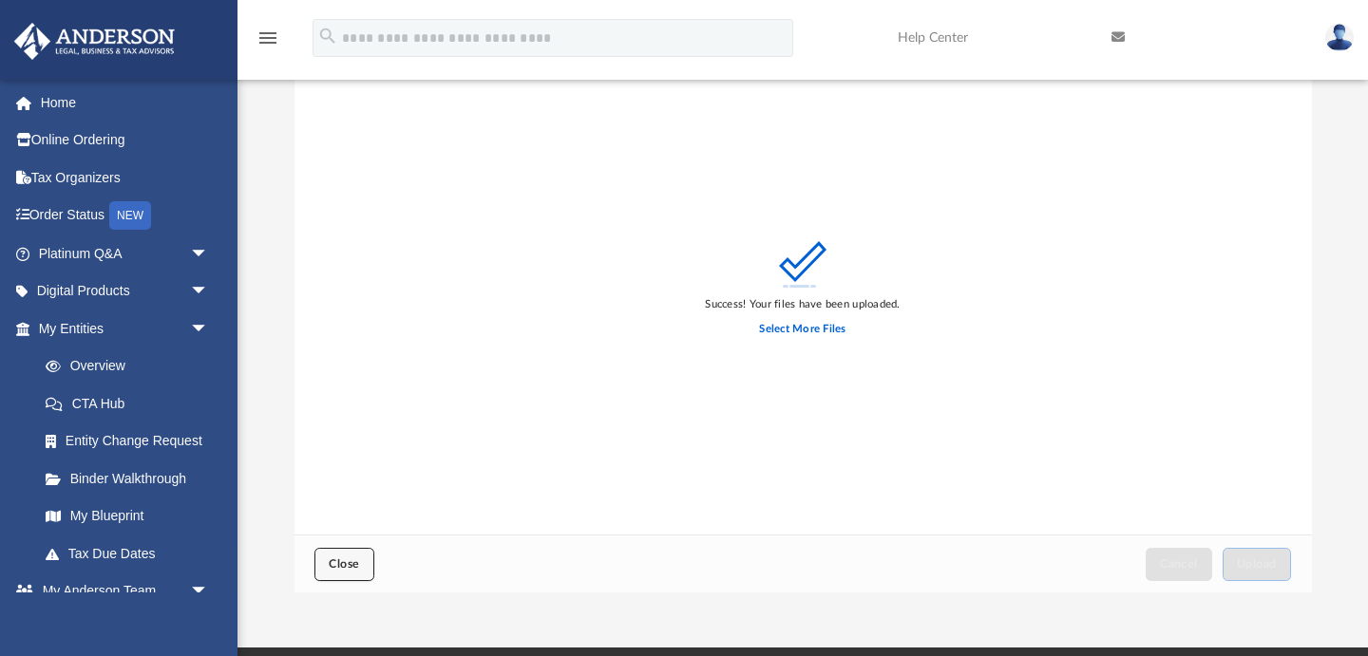
click at [354, 561] on span "Close" at bounding box center [344, 564] width 30 height 11
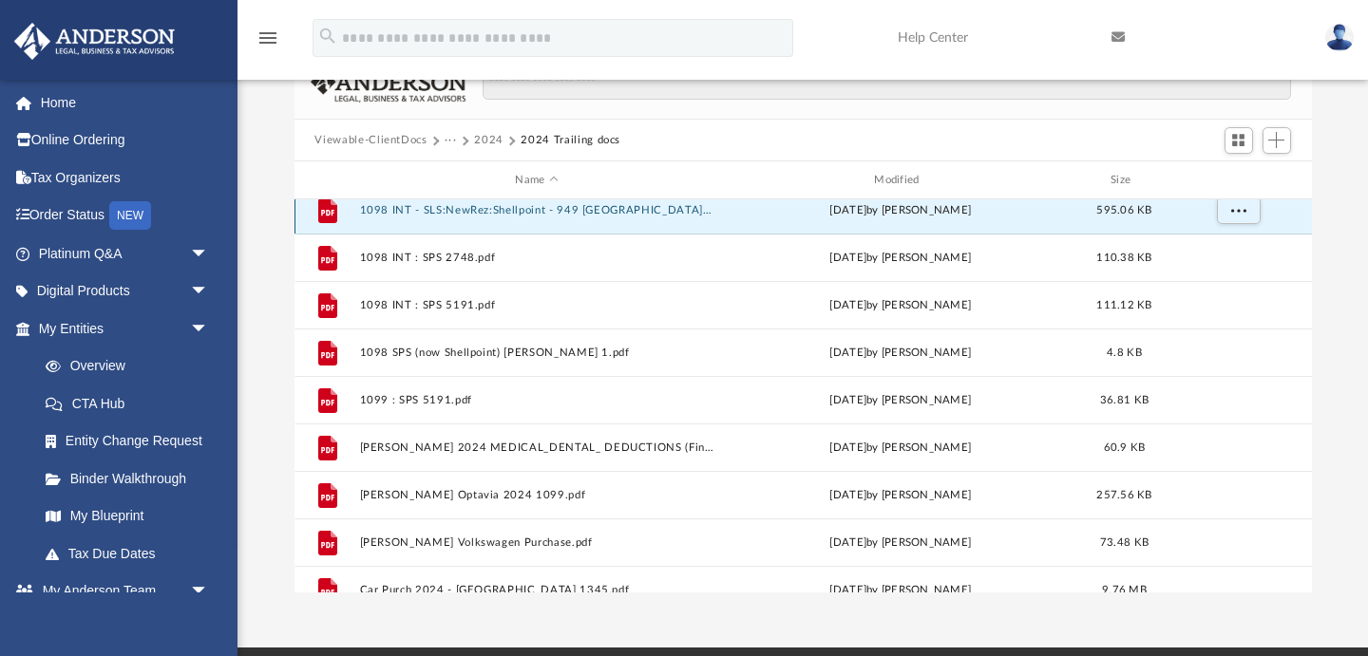
scroll to position [0, 0]
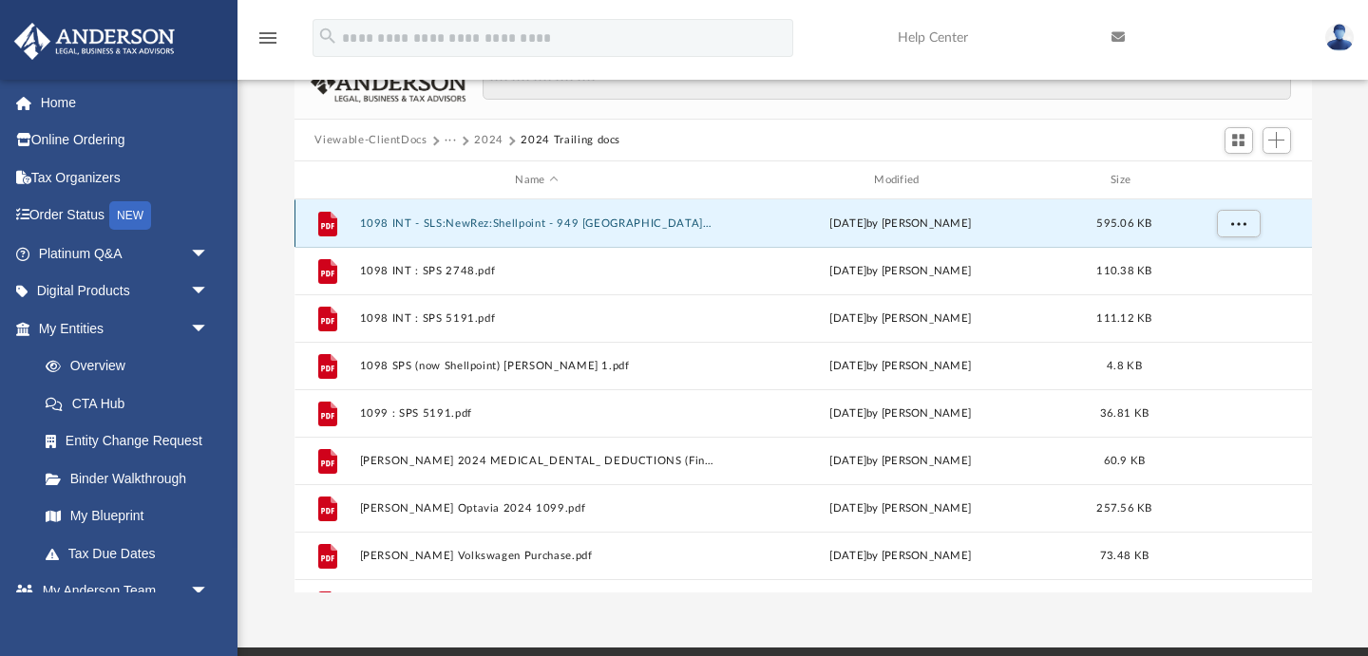
click at [511, 221] on button "1098 INT - SLS:NewRez:Shellpoint - 949 [GEOGRAPHIC_DATA][PERSON_NAME] 2024.pdf" at bounding box center [536, 224] width 355 height 12
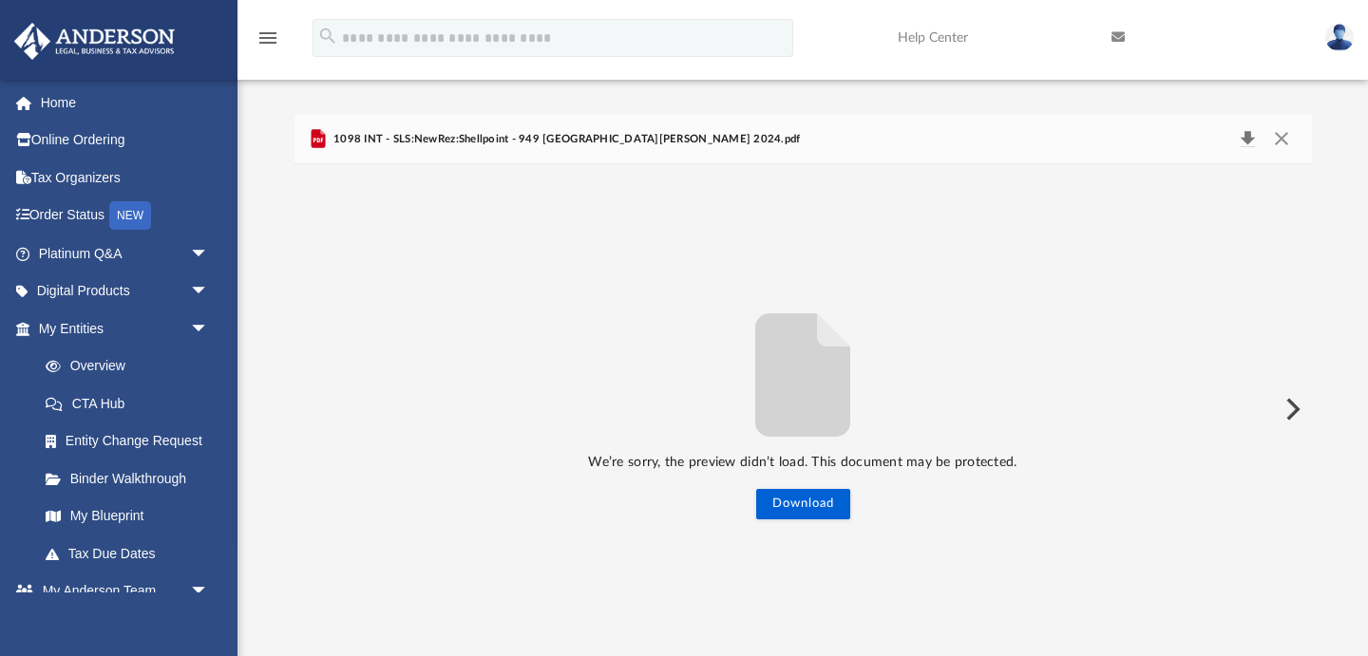
click at [1248, 137] on button "Download" at bounding box center [1248, 139] width 34 height 27
